Goal: Task Accomplishment & Management: Use online tool/utility

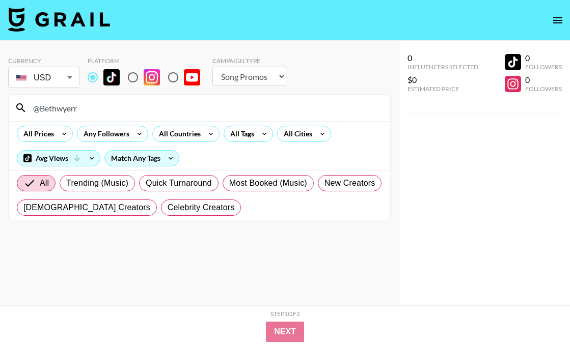
select select "Song"
click at [89, 110] on input "@Bethwyerr" at bounding box center [205, 108] width 357 height 16
type input "@antoniocncastro"
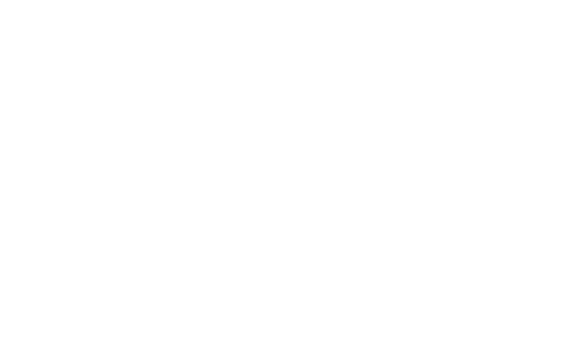
select select "Song"
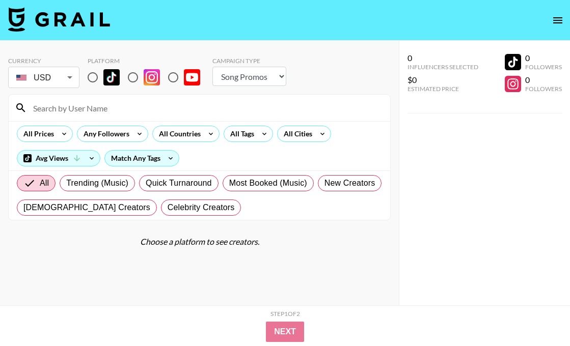
click at [74, 111] on input at bounding box center [205, 108] width 357 height 16
paste input "@antoniocncastro"
type input "@antoniocncastro"
click at [99, 79] on input "radio" at bounding box center [92, 77] width 21 height 21
radio input "true"
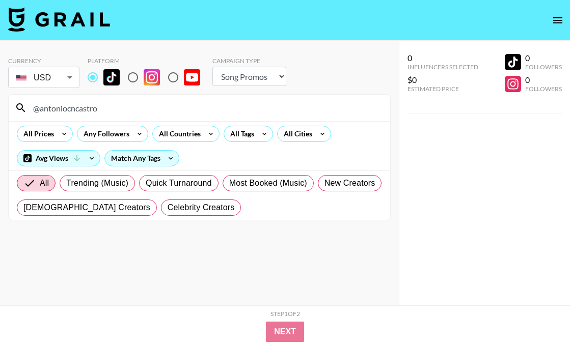
click at [131, 75] on input "radio" at bounding box center [132, 77] width 21 height 21
radio input "true"
click at [141, 110] on input "@antoniocncastro" at bounding box center [205, 108] width 357 height 16
click at [92, 77] on input "radio" at bounding box center [92, 77] width 21 height 21
radio input "true"
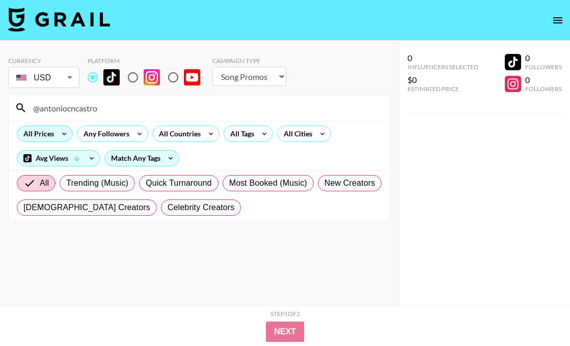
click at [58, 129] on icon at bounding box center [64, 133] width 16 height 15
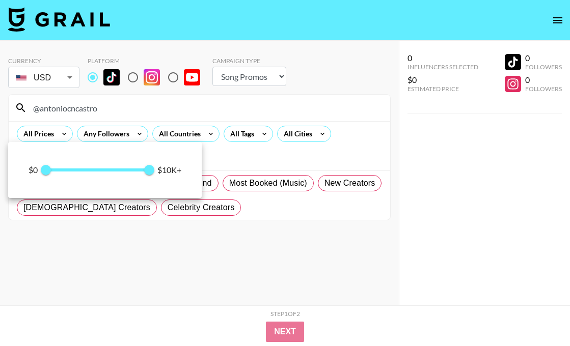
click at [50, 129] on div at bounding box center [285, 173] width 570 height 346
